Goal: Task Accomplishment & Management: Manage account settings

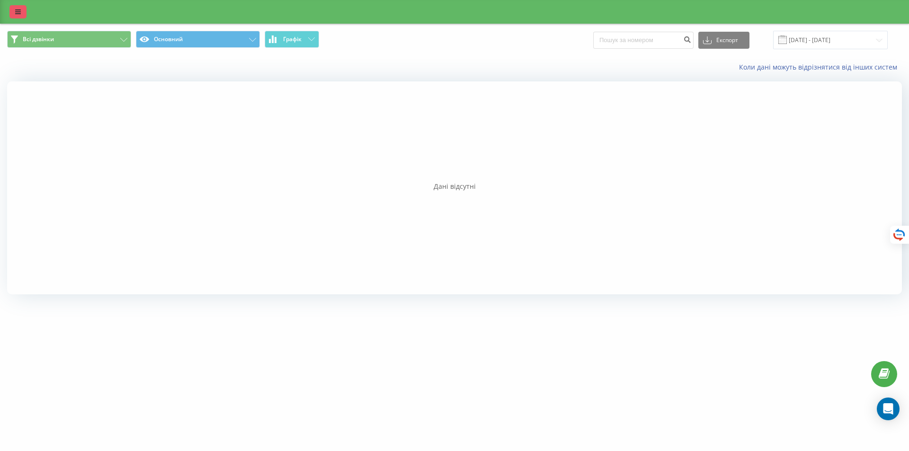
click at [16, 11] on icon at bounding box center [18, 12] width 6 height 7
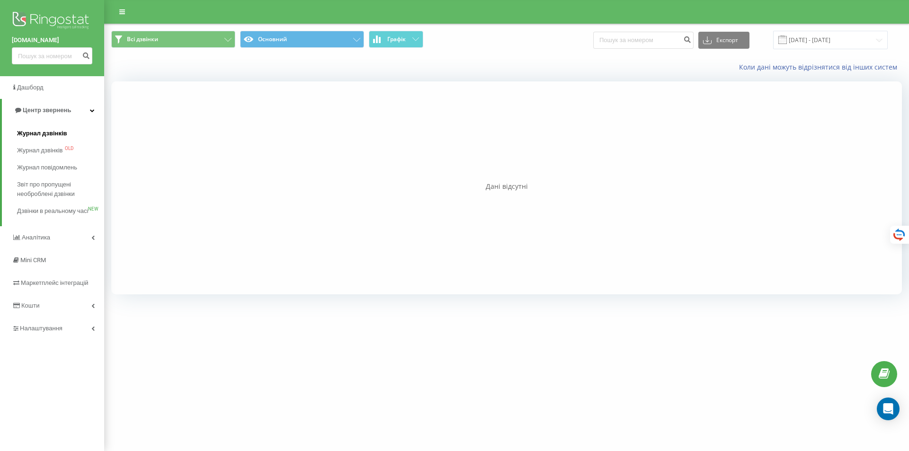
click at [53, 133] on span "Журнал дзвінків" at bounding box center [42, 133] width 50 height 9
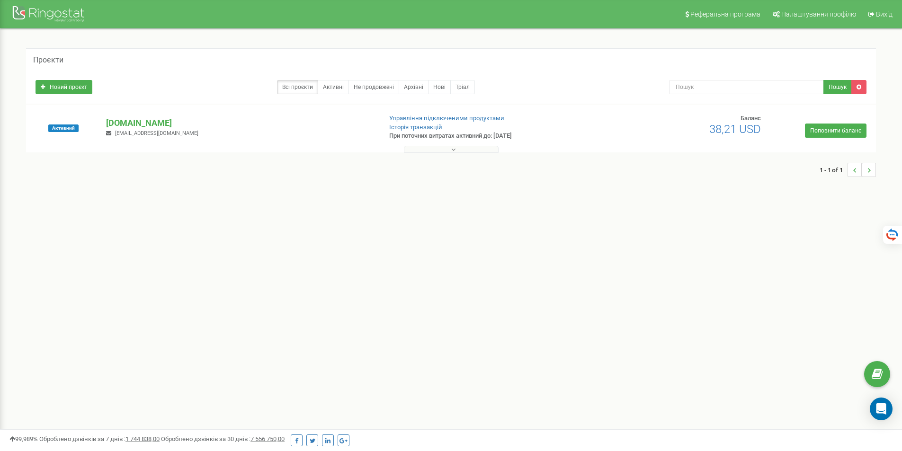
click at [490, 223] on div "Реферальна програма Налаштування профілю Вихід Проєкти Новий проєкт Всі проєкти…" at bounding box center [451, 284] width 902 height 568
click at [127, 121] on p "[DOMAIN_NAME]" at bounding box center [239, 123] width 267 height 12
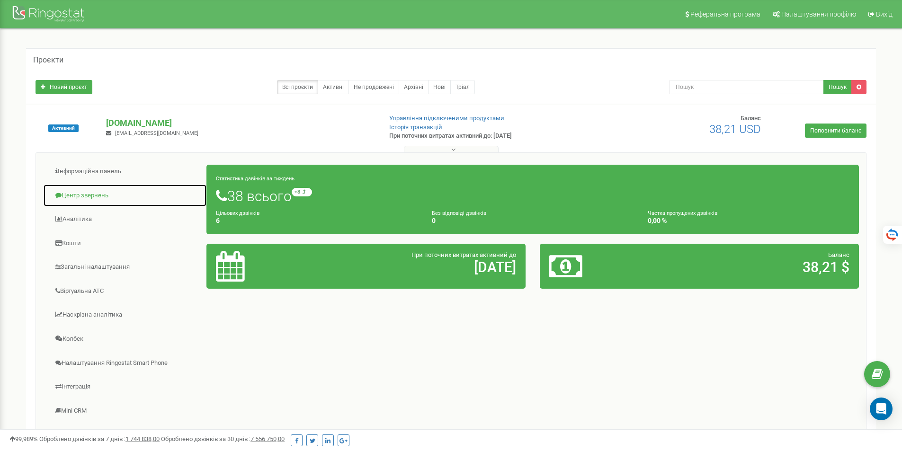
click at [80, 193] on link "Центр звернень" at bounding box center [125, 195] width 164 height 23
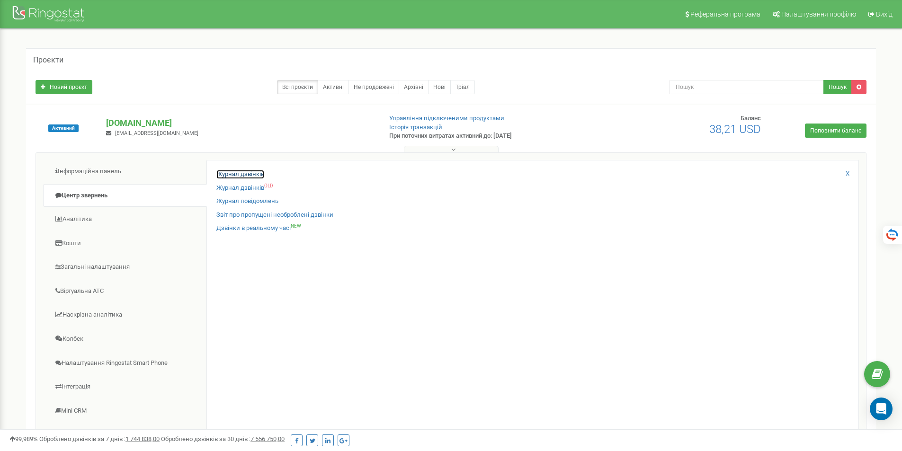
click at [218, 176] on link "Журнал дзвінків" at bounding box center [240, 174] width 48 height 9
